Goal: Task Accomplishment & Management: Use online tool/utility

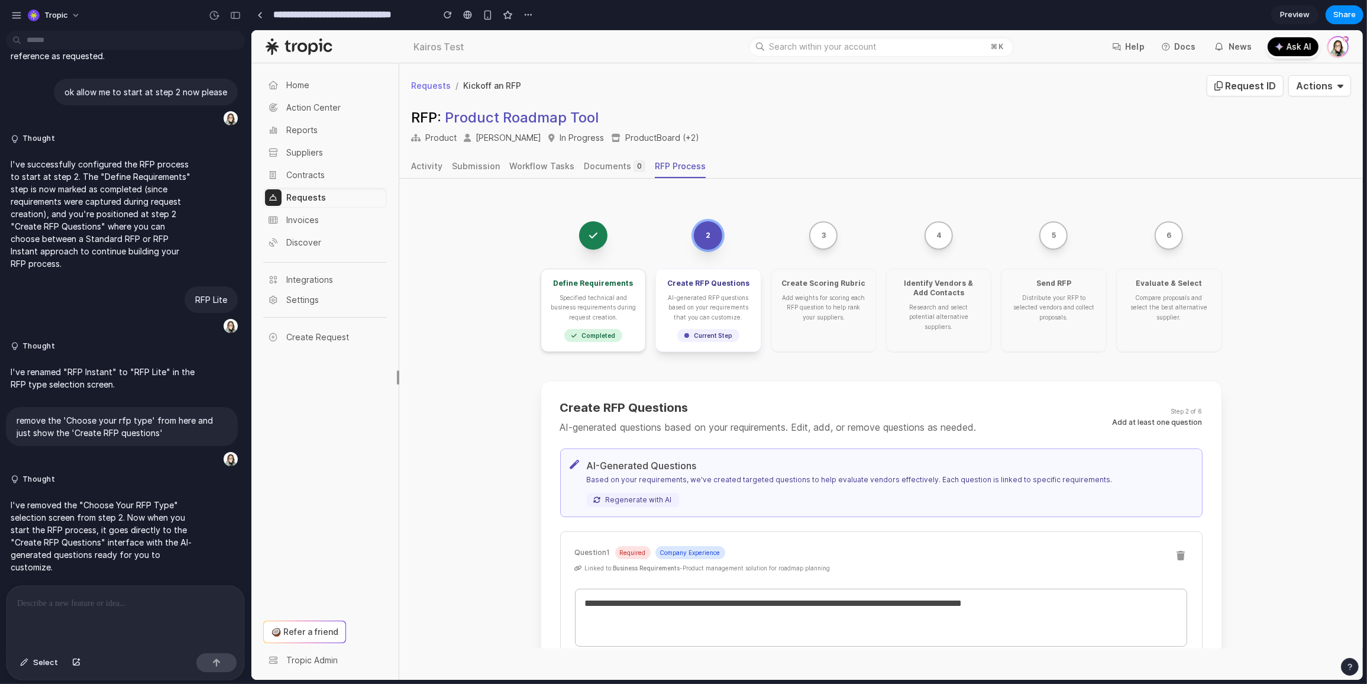
click at [1356, 666] on button "button" at bounding box center [1350, 667] width 18 height 18
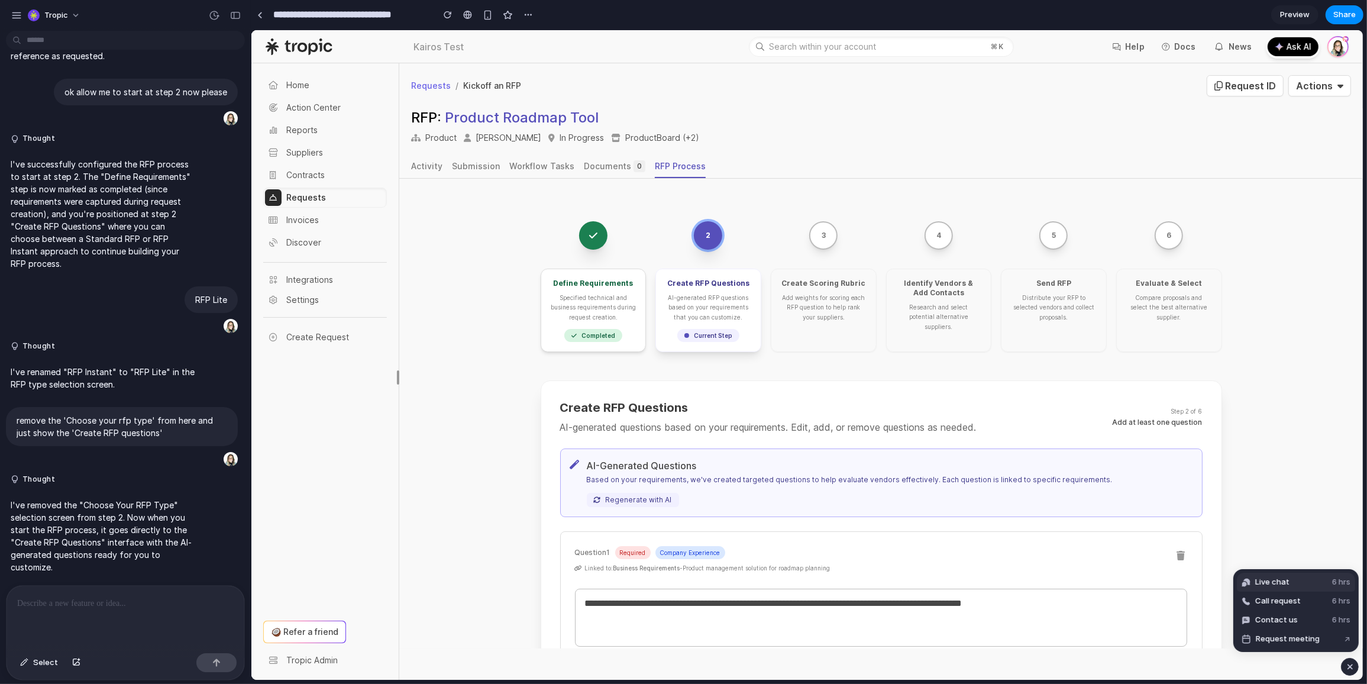
click at [1304, 579] on button "Live chat 6 hrs" at bounding box center [1296, 582] width 118 height 19
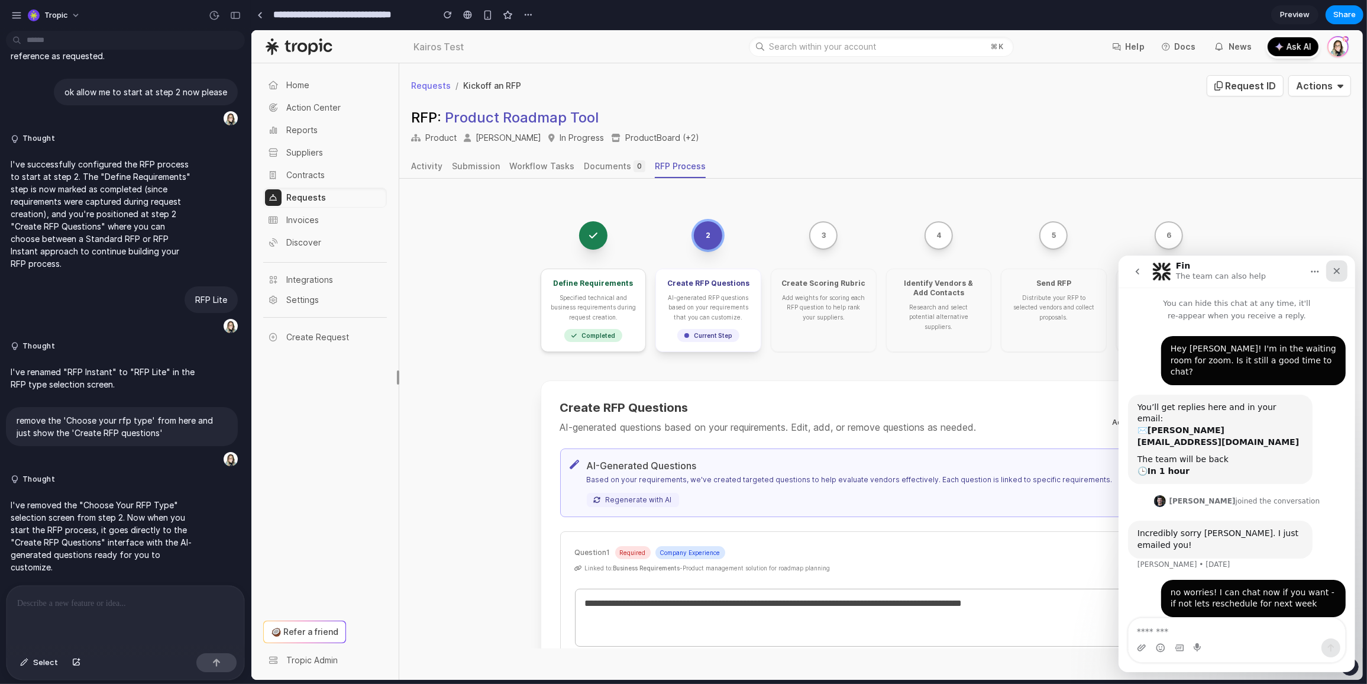
click at [1338, 269] on icon "Close" at bounding box center [1337, 270] width 7 height 7
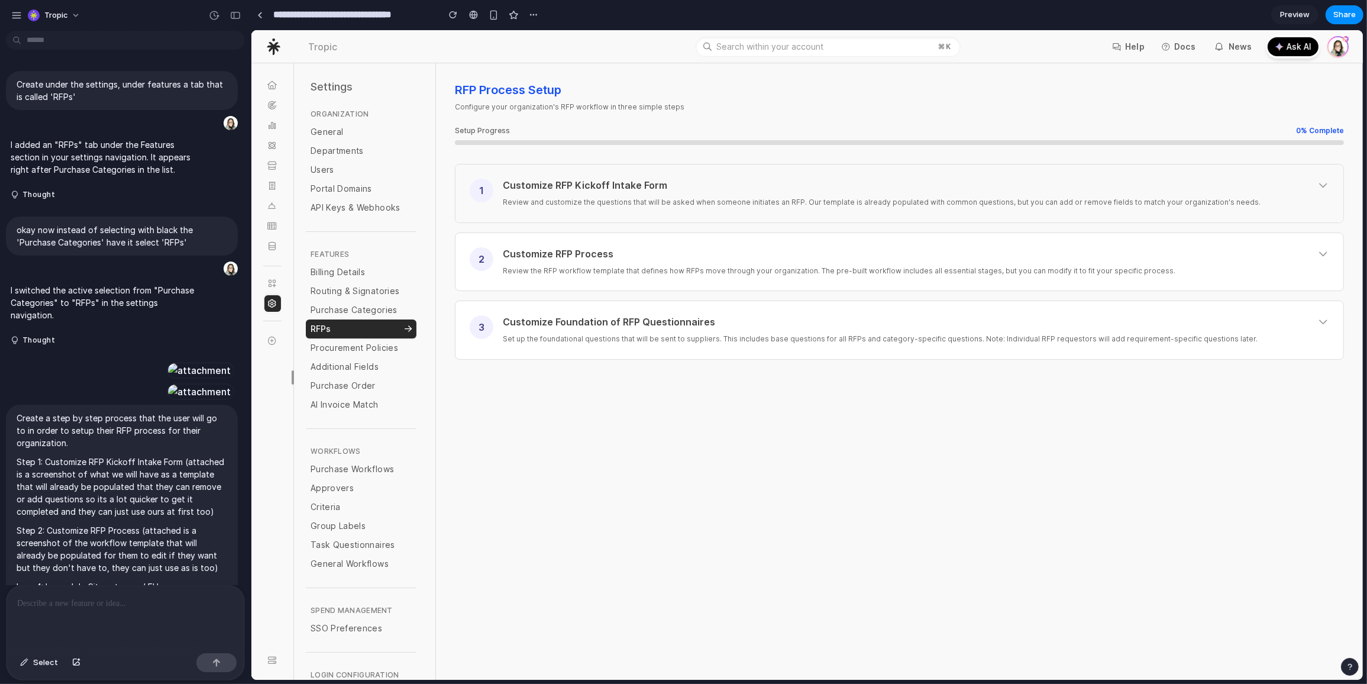
scroll to position [2234, 0]
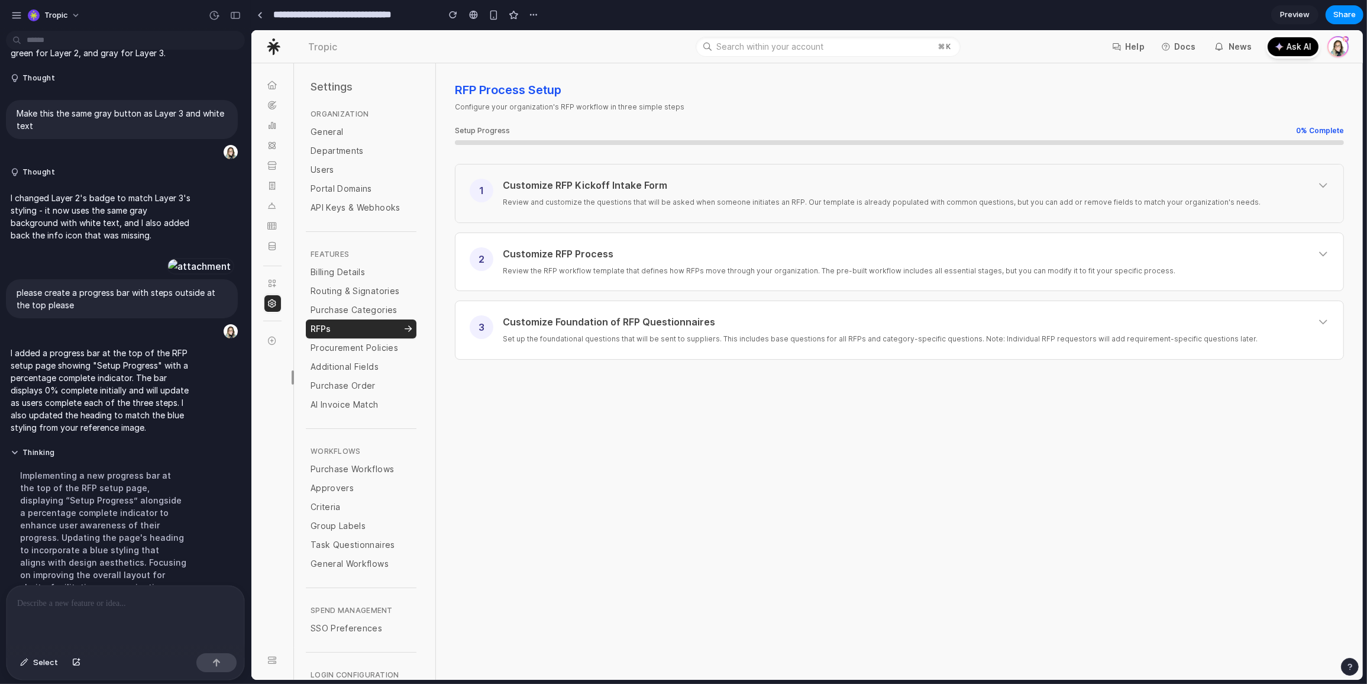
click at [528, 205] on p "Review and customize the questions that will be asked when someone initiates an…" at bounding box center [915, 202] width 827 height 12
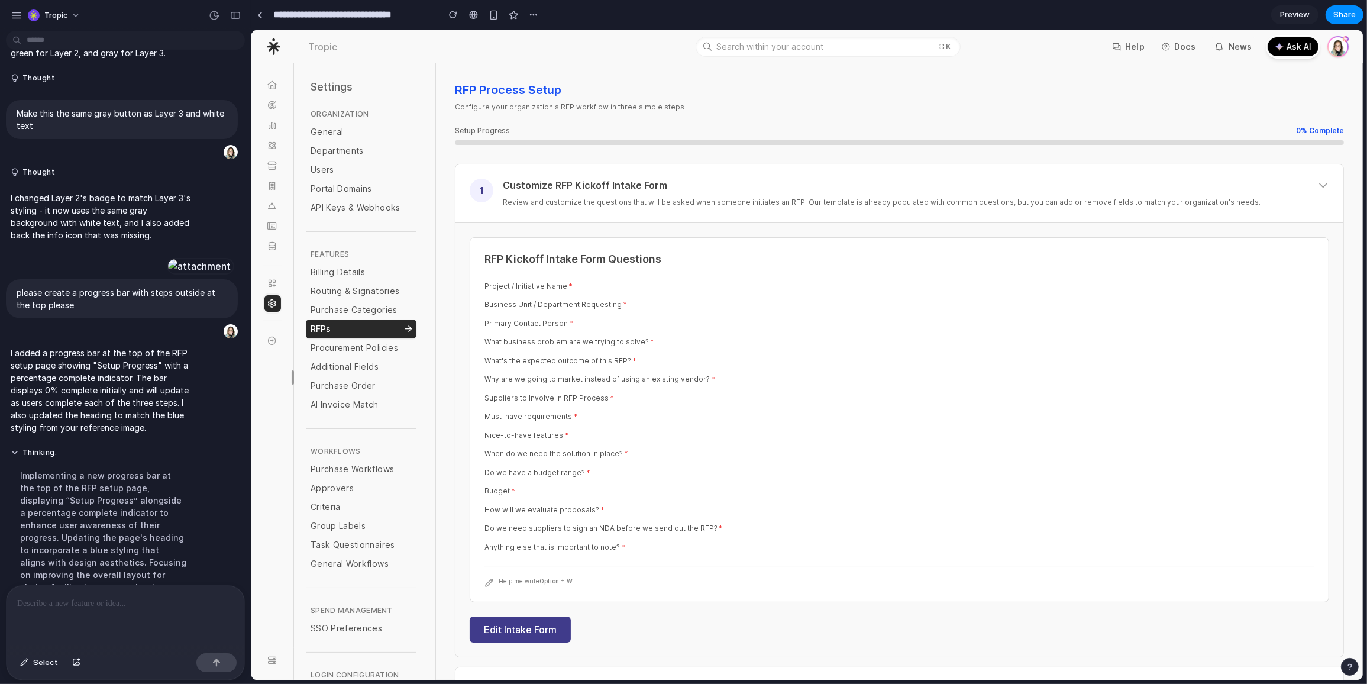
click at [506, 637] on button "Edit Intake Form" at bounding box center [519, 630] width 101 height 26
click at [603, 187] on h3 "Customize RFP Kickoff Intake Form" at bounding box center [584, 185] width 164 height 13
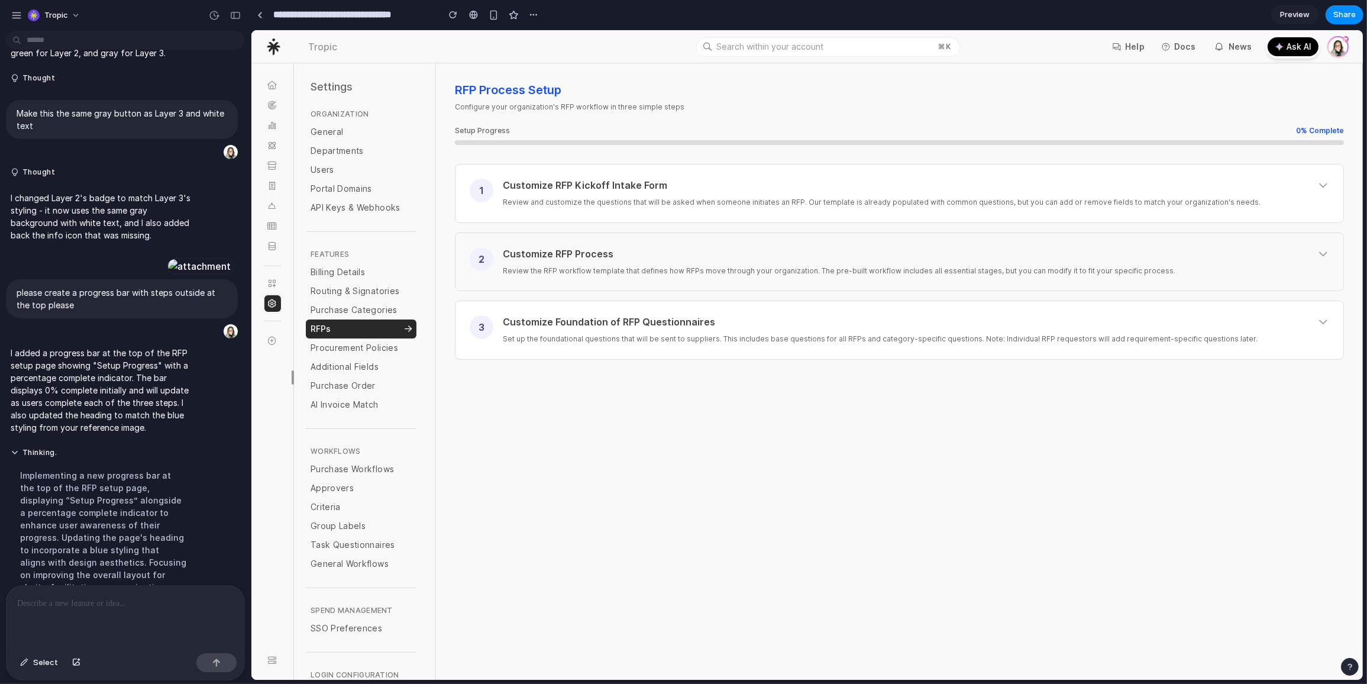
click at [577, 269] on p "Review the RFP workflow template that defines how RFPs move through your organi…" at bounding box center [915, 271] width 827 height 12
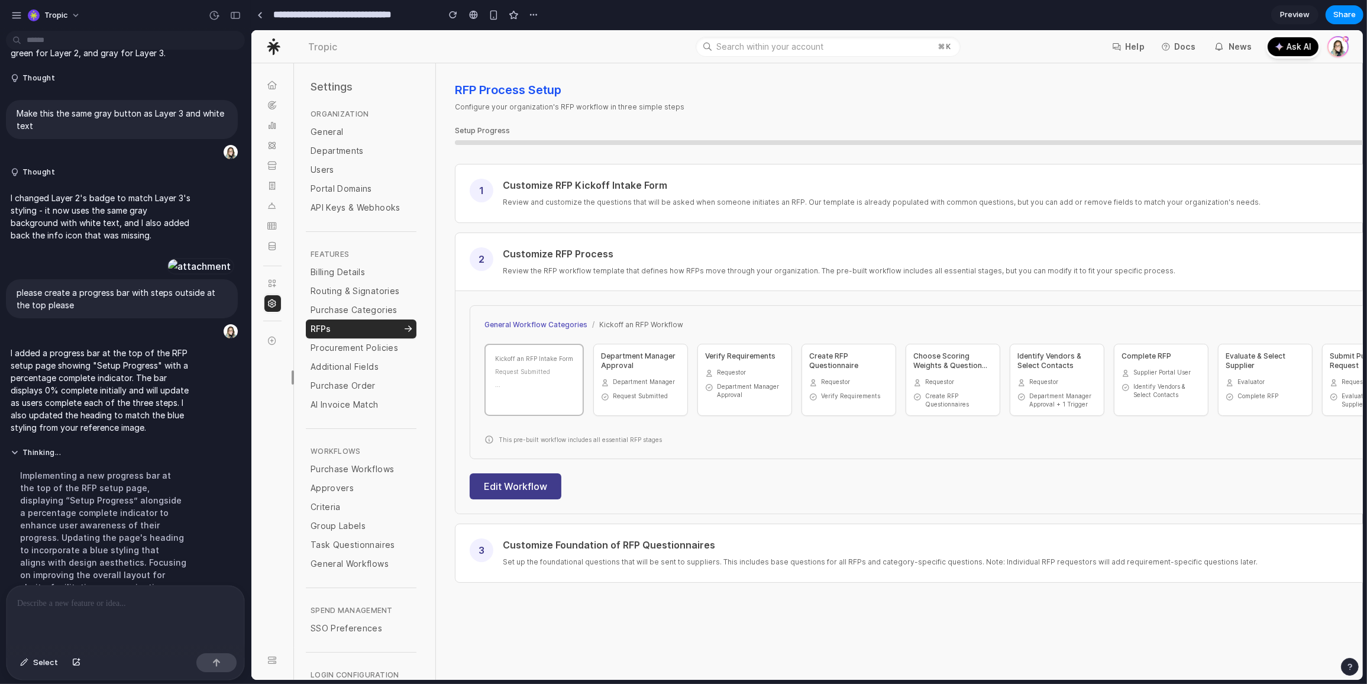
click at [518, 492] on button "Edit Workflow" at bounding box center [515, 486] width 92 height 26
click at [701, 257] on div "Customize RFP Process" at bounding box center [966, 253] width 929 height 13
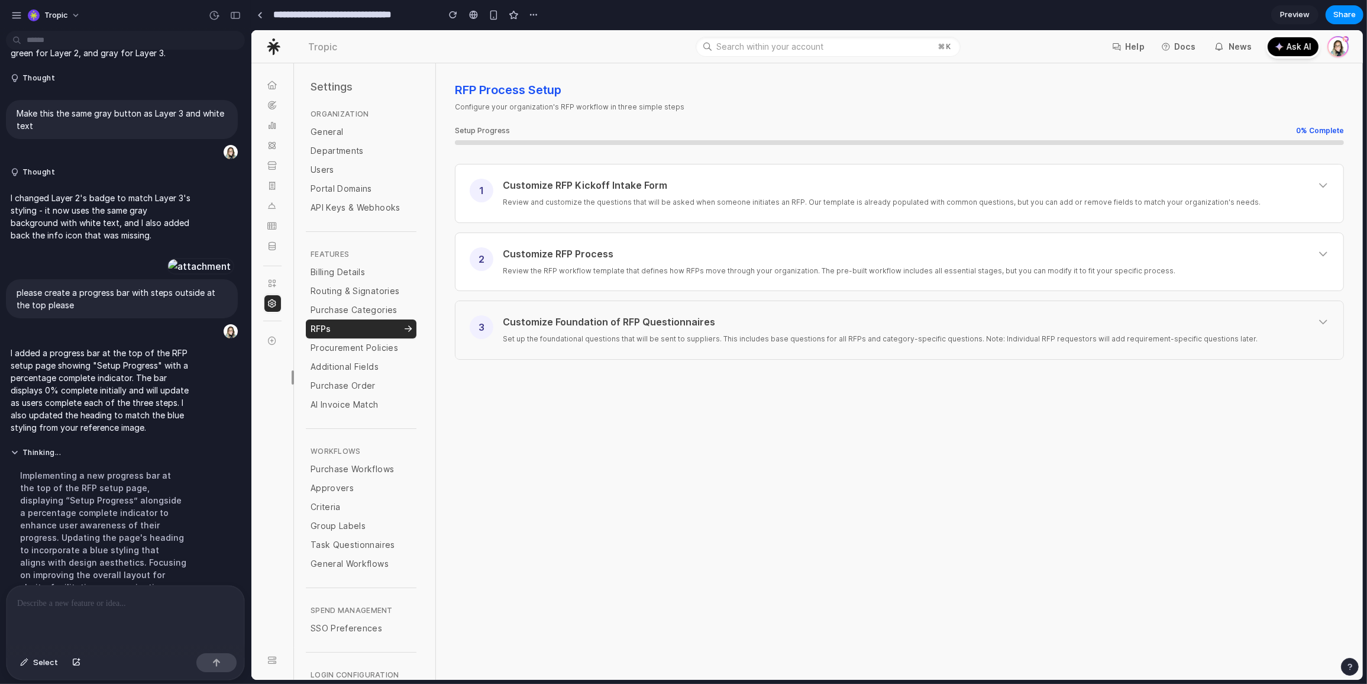
click at [651, 352] on div "3 Customize Foundation of RFP Questionnaires Set up the foundational questions …" at bounding box center [899, 330] width 888 height 58
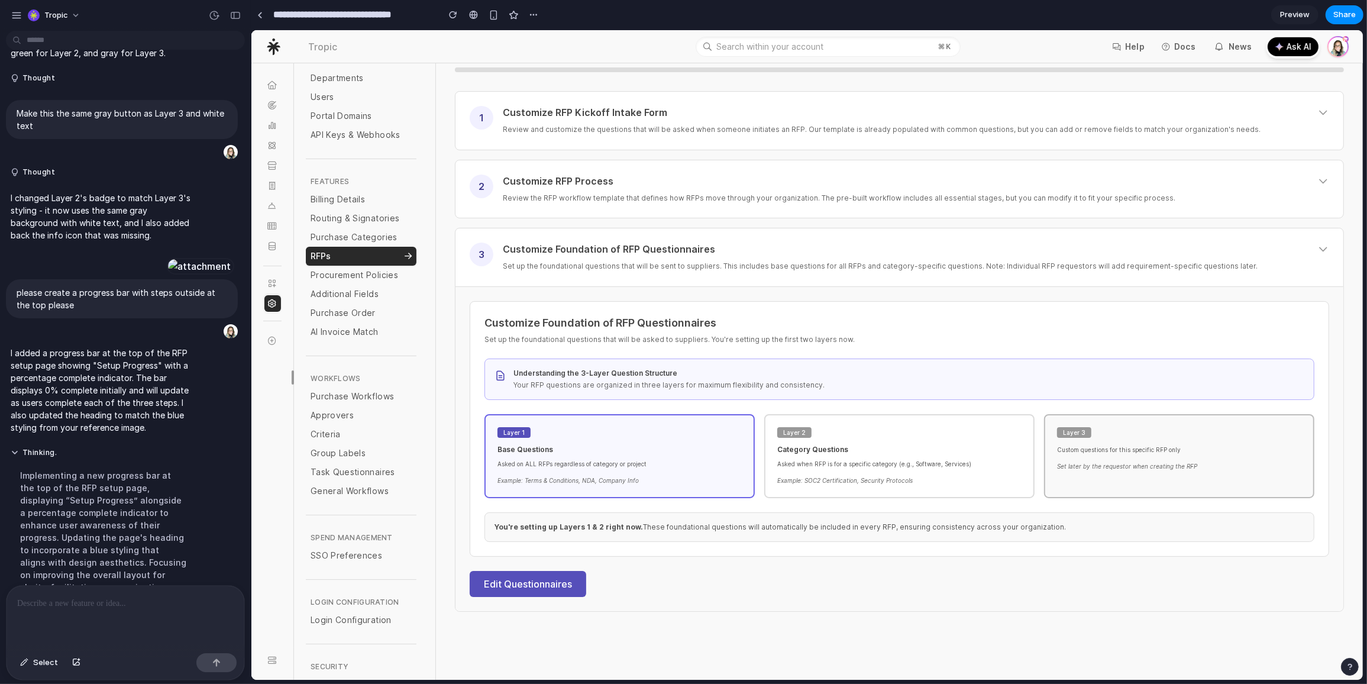
scroll to position [99, 0]
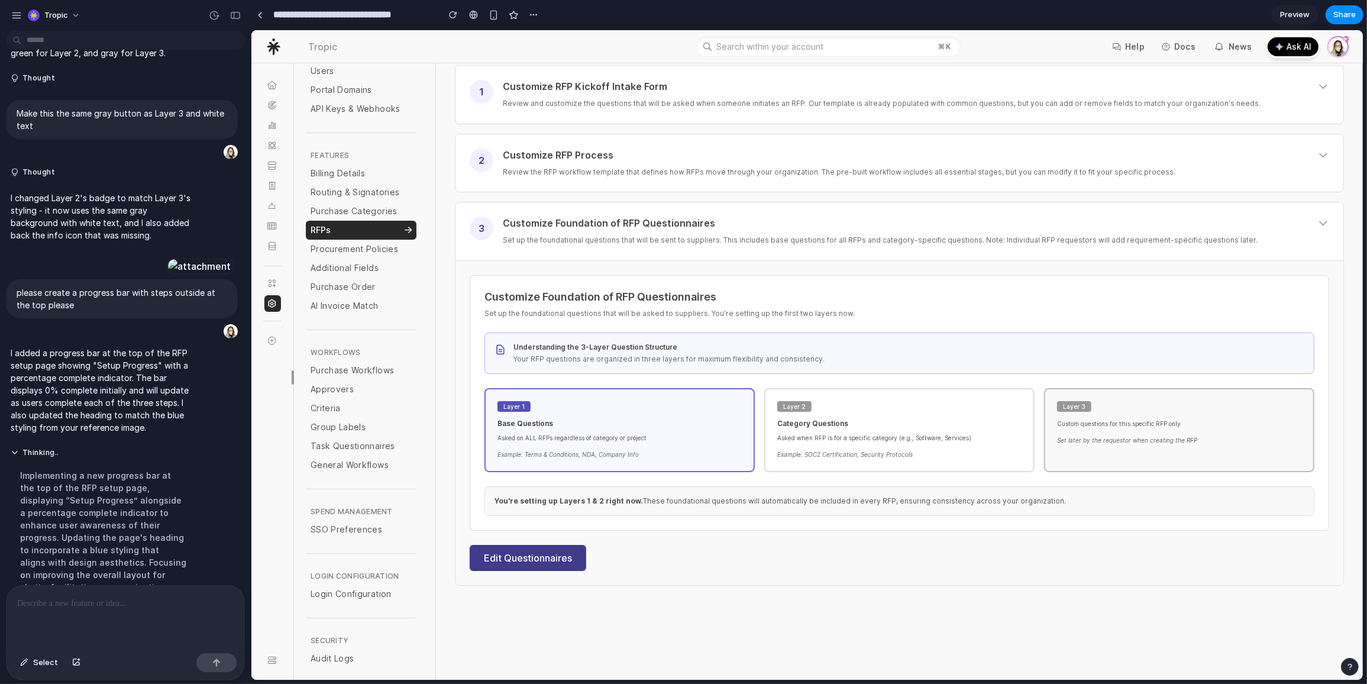
click at [538, 563] on button "Edit Questionnaires" at bounding box center [527, 558] width 117 height 26
click at [936, 300] on h3 "Customize Foundation of RFP Questionnaires" at bounding box center [899, 297] width 830 height 14
click at [1317, 219] on icon at bounding box center [1323, 223] width 12 height 12
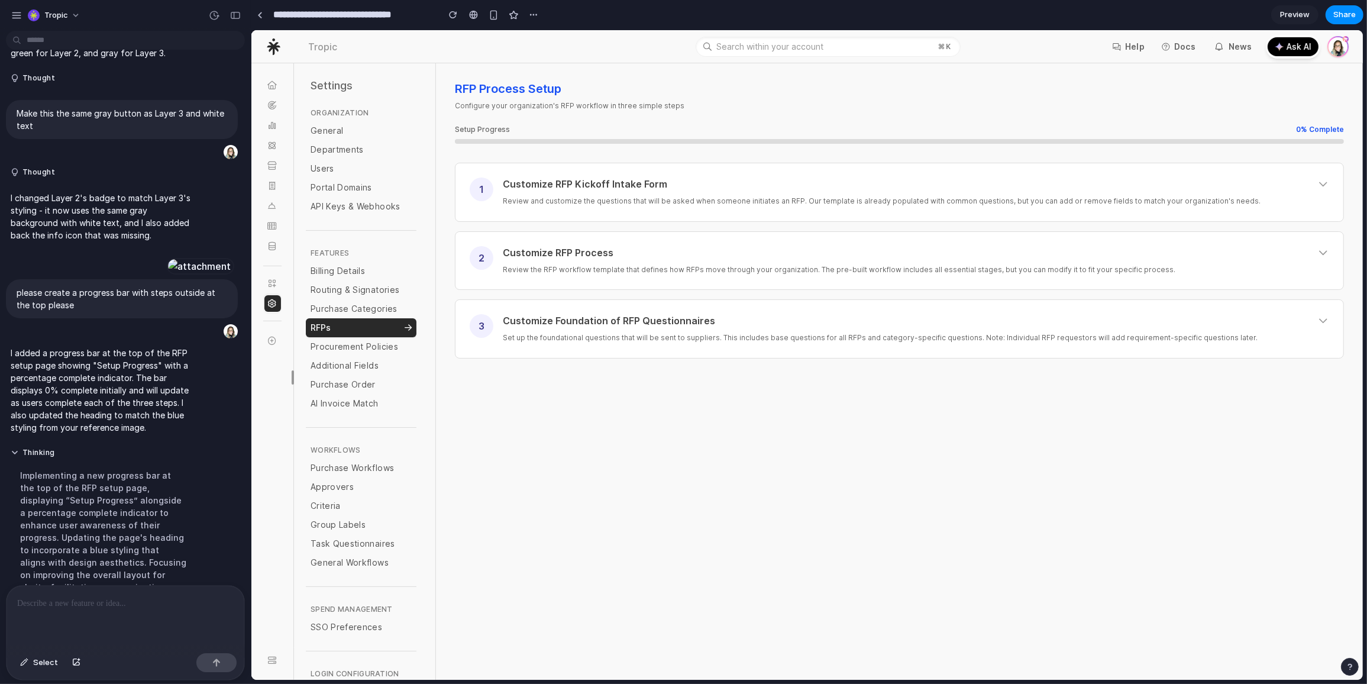
scroll to position [0, 0]
click at [880, 214] on div "1 Customize RFP Kickoff Intake Form Review and customize the questions that wil…" at bounding box center [899, 193] width 888 height 58
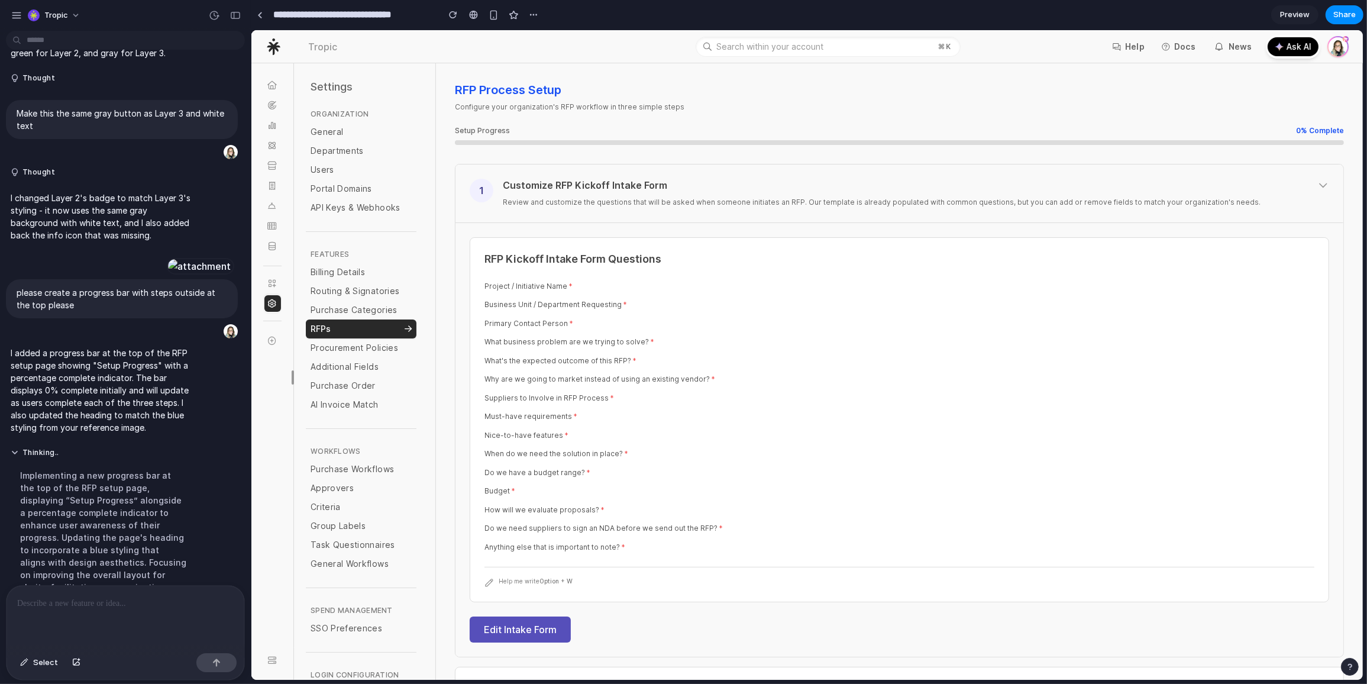
click at [1312, 176] on div "1 Customize RFP Kickoff Intake Form Review and customize the questions that wil…" at bounding box center [899, 193] width 888 height 58
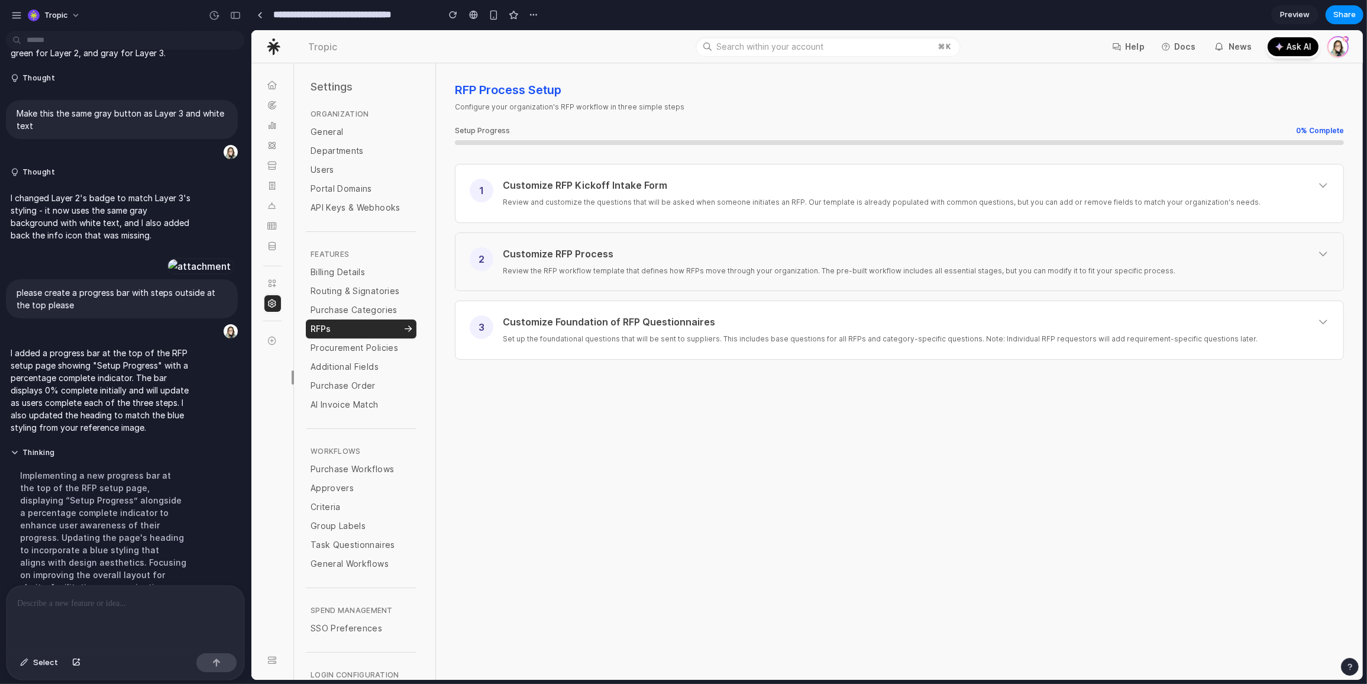
click at [1147, 277] on div "2 Customize RFP Process Review the RFP workflow template that defines how RFPs …" at bounding box center [899, 262] width 888 height 58
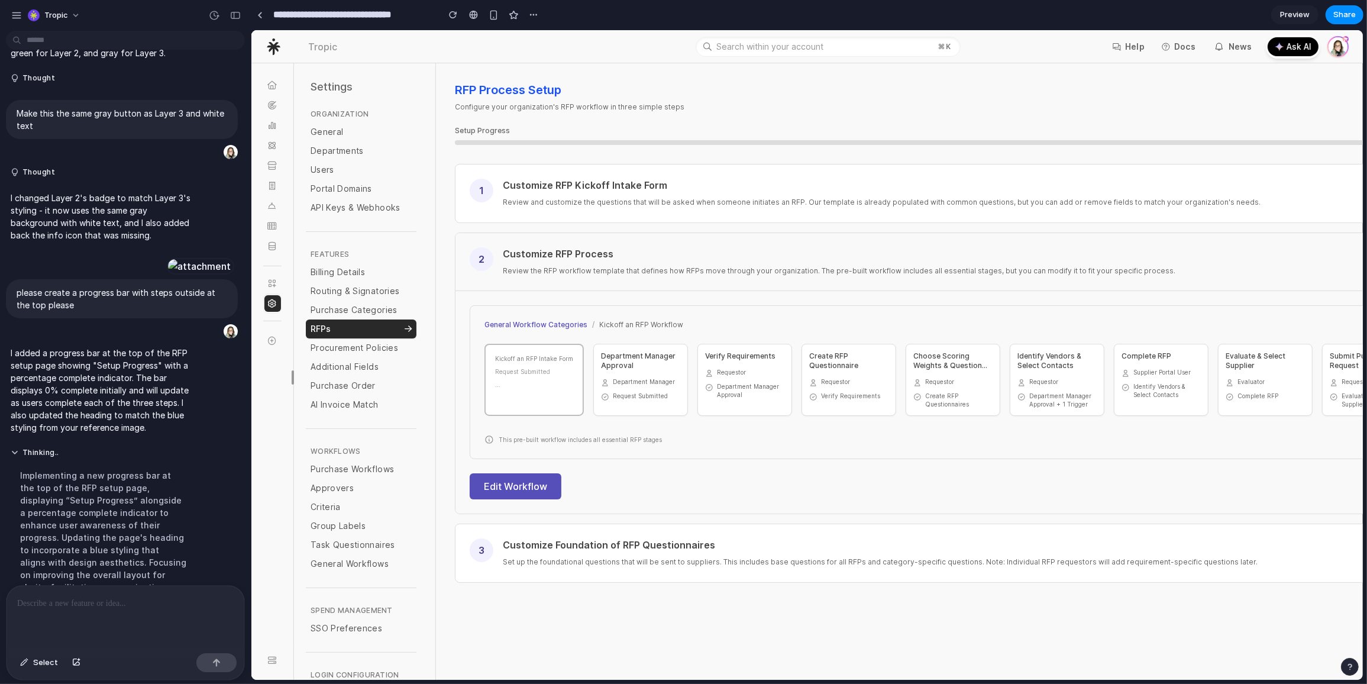
click at [1147, 275] on p "Review the RFP workflow template that defines how RFPs move through your organi…" at bounding box center [966, 271] width 929 height 12
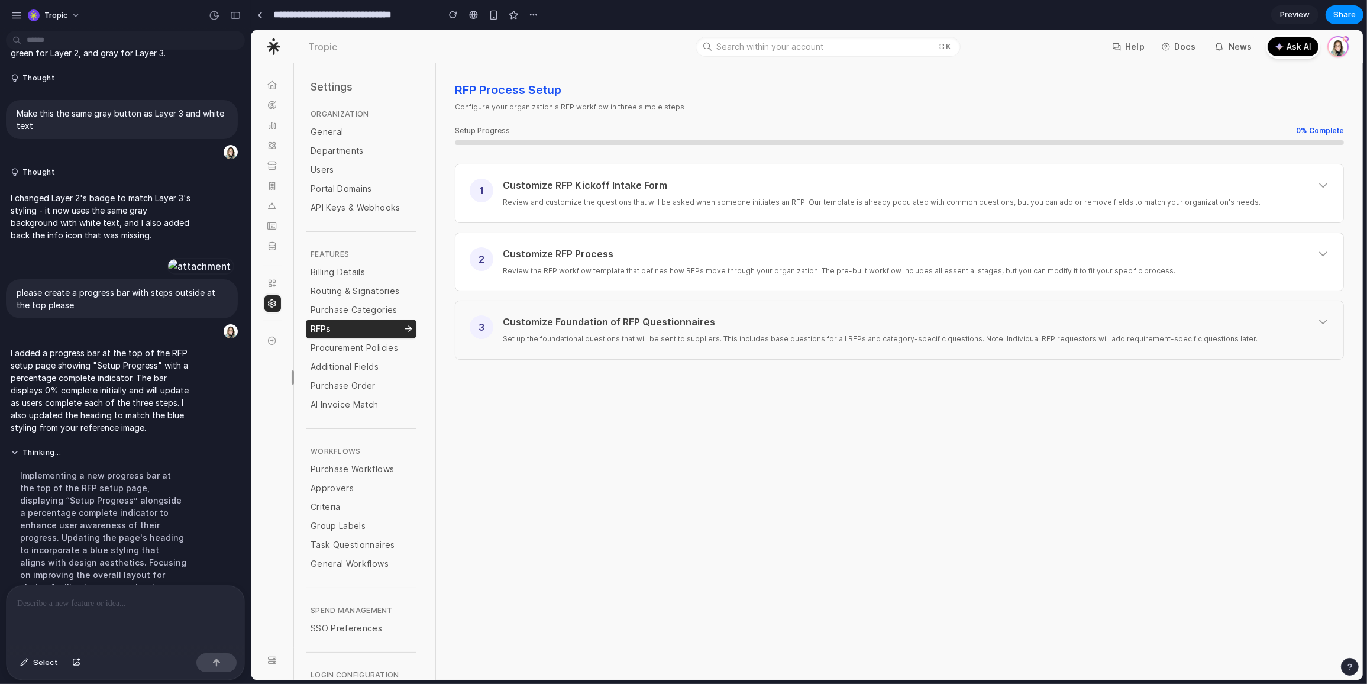
click at [909, 330] on div "Customize Foundation of RFP Questionnaires Set up the foundational questions th…" at bounding box center [915, 330] width 827 height 30
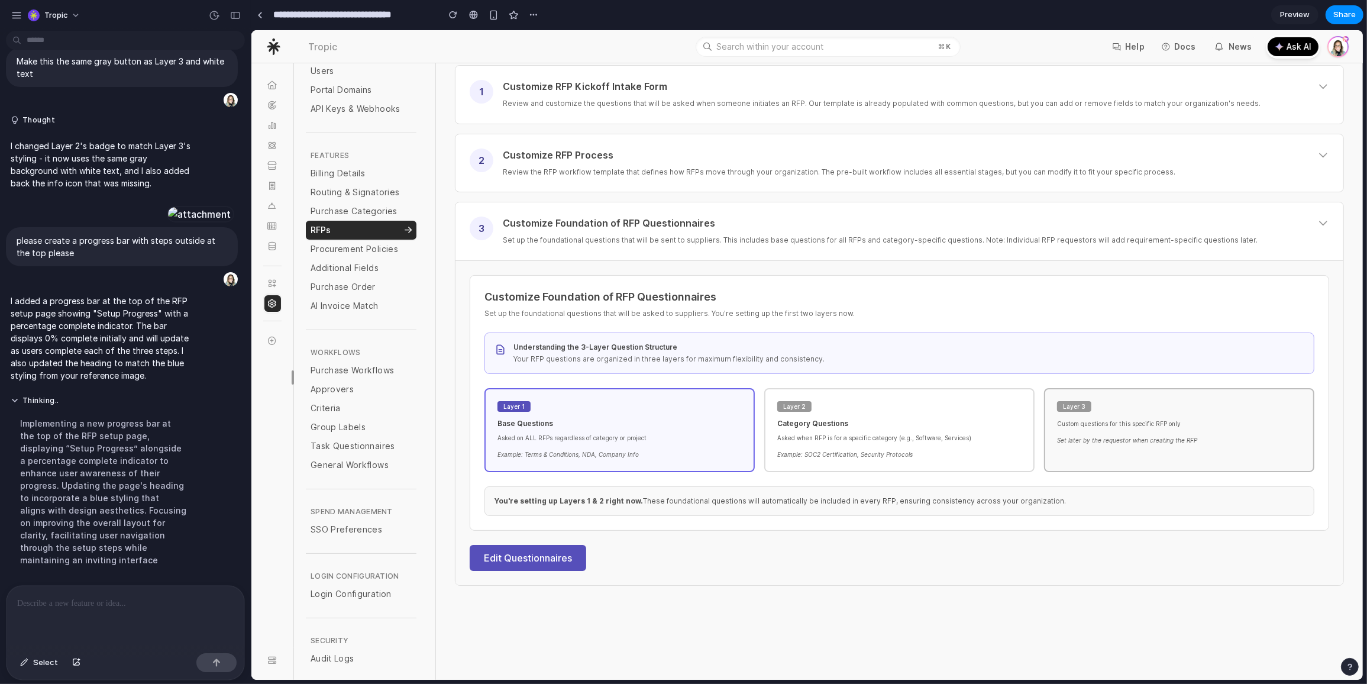
scroll to position [2692, 0]
